Goal: Information Seeking & Learning: Learn about a topic

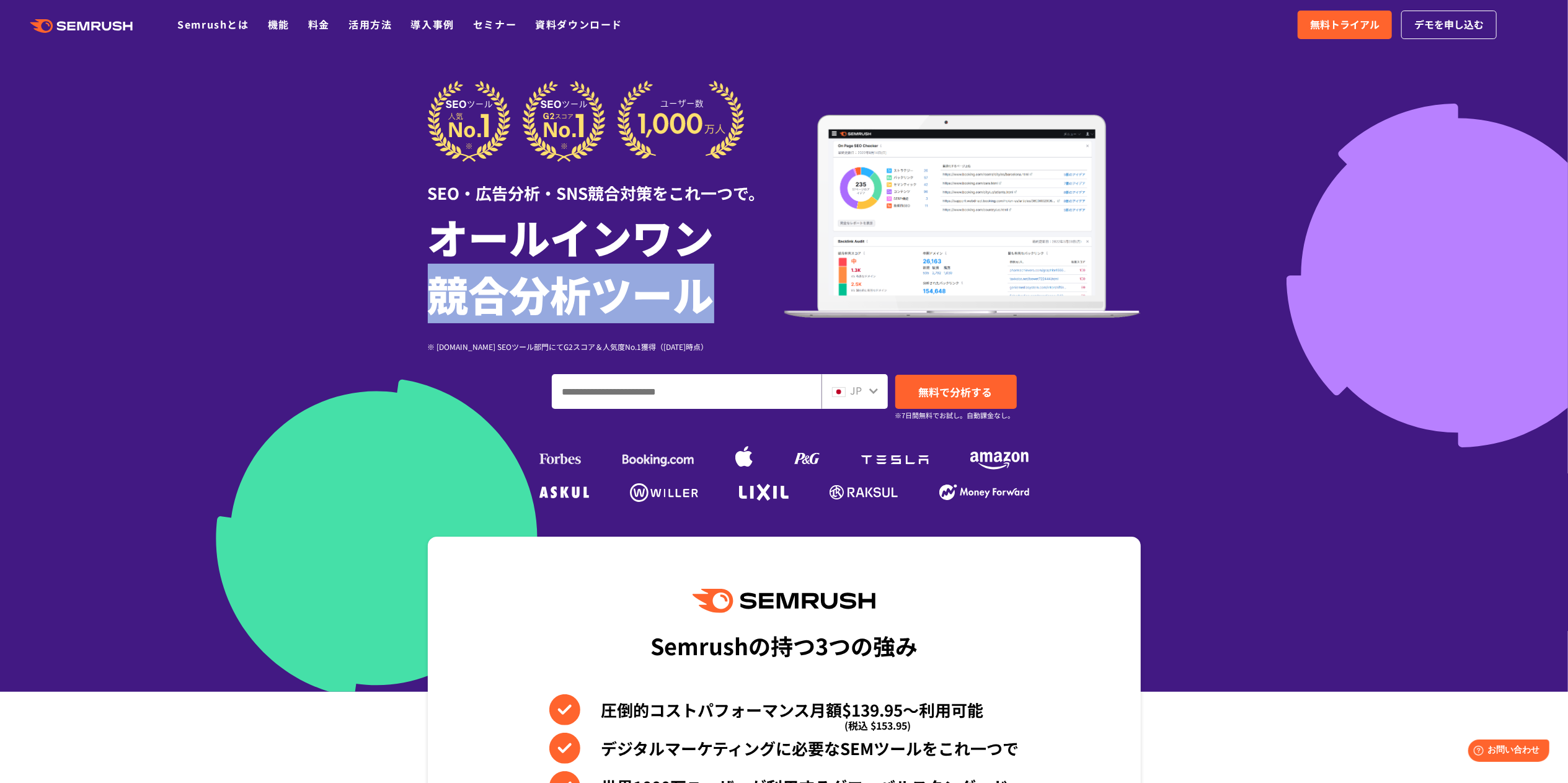
drag, startPoint x: 432, startPoint y: 291, endPoint x: 728, endPoint y: 294, distance: 296.0
click at [728, 294] on h1 "オールインワン 競合分析ツール" at bounding box center [606, 264] width 357 height 114
copy h1 "競合分析ツール"
click at [765, 279] on h1 "オールインワン 競合分析ツール" at bounding box center [606, 264] width 357 height 114
